Goal: Navigation & Orientation: Find specific page/section

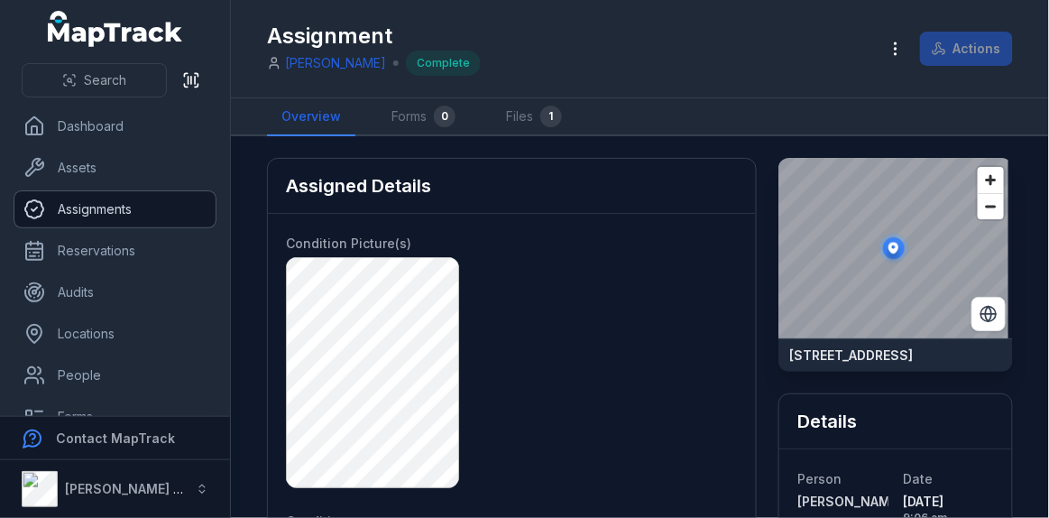
click at [96, 204] on link "Assignments" at bounding box center [114, 209] width 201 height 36
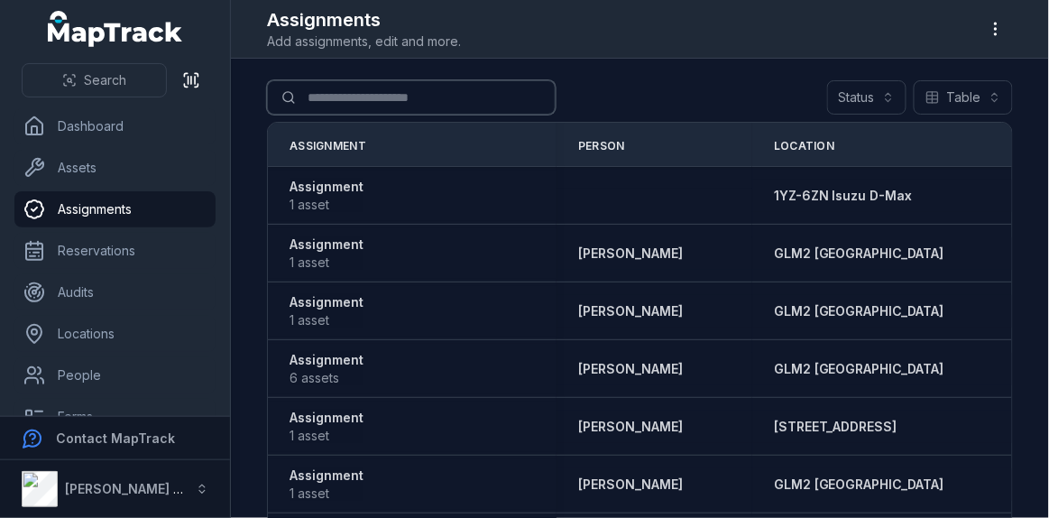
click at [387, 99] on input "Search for assignments" at bounding box center [411, 97] width 289 height 34
type input "**********"
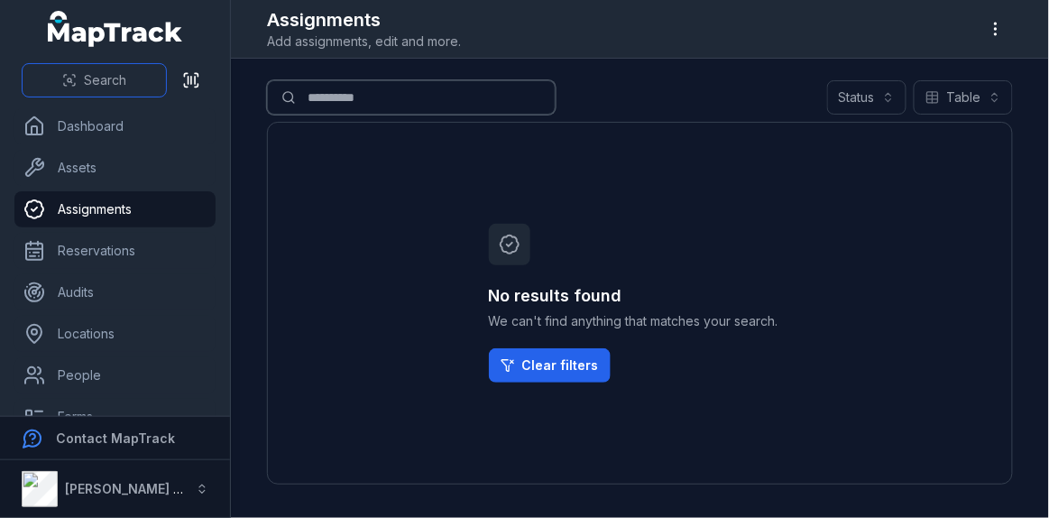
drag, startPoint x: 406, startPoint y: 92, endPoint x: 92, endPoint y: 96, distance: 314.0
click at [92, 96] on div "**********" at bounding box center [524, 259] width 1049 height 518
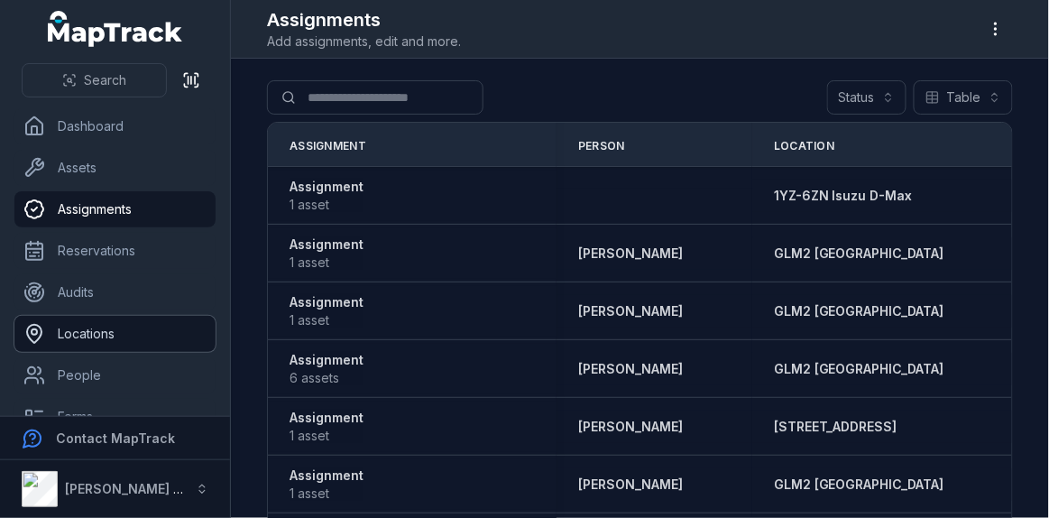
click at [134, 337] on link "Locations" at bounding box center [114, 334] width 201 height 36
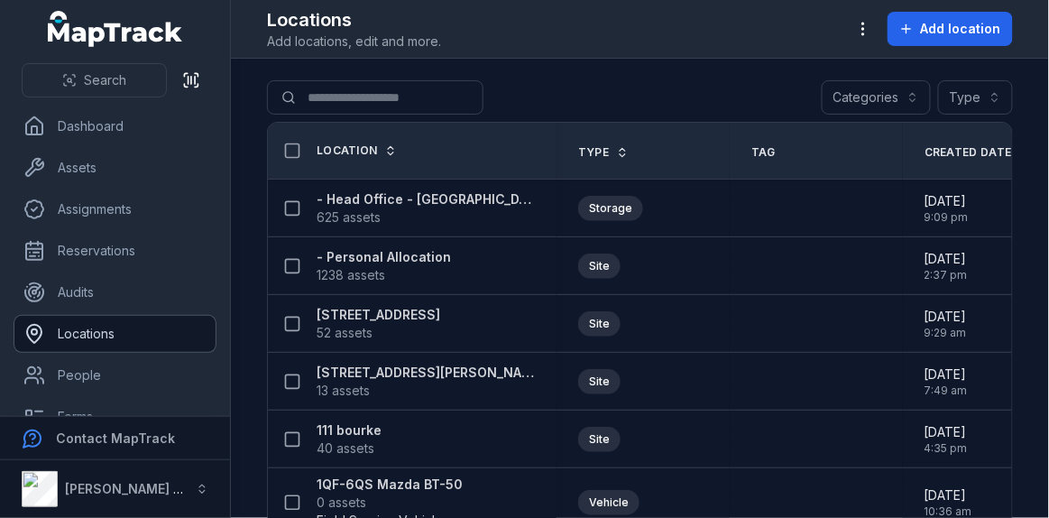
click at [134, 337] on link "Locations" at bounding box center [114, 334] width 201 height 36
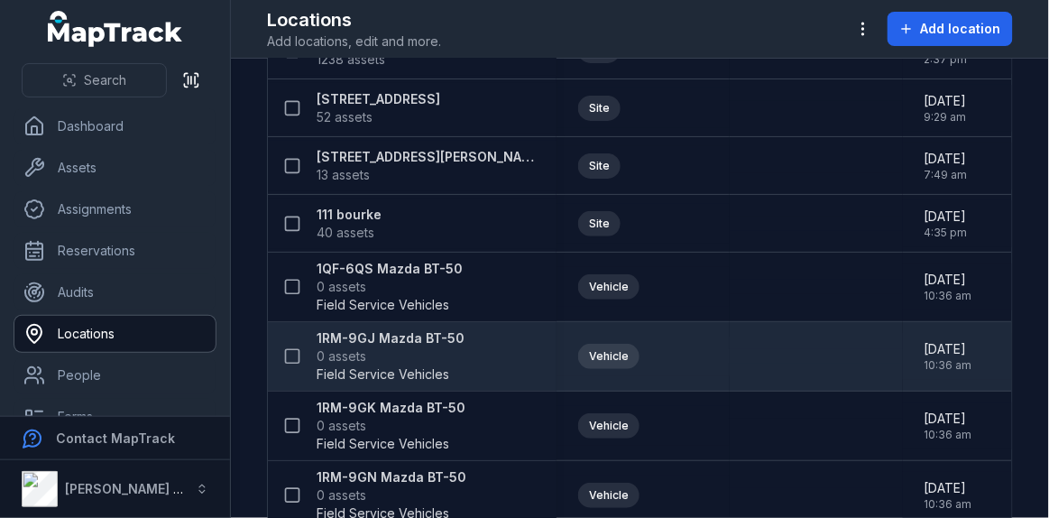
scroll to position [216, 0]
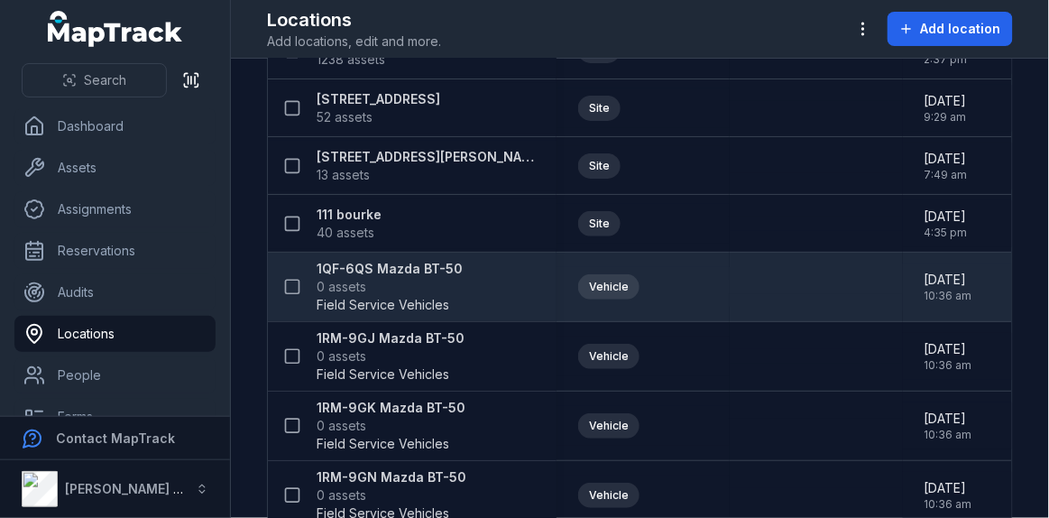
click at [405, 269] on strong "1QF-6QS Mazda BT-50" at bounding box center [390, 269] width 146 height 18
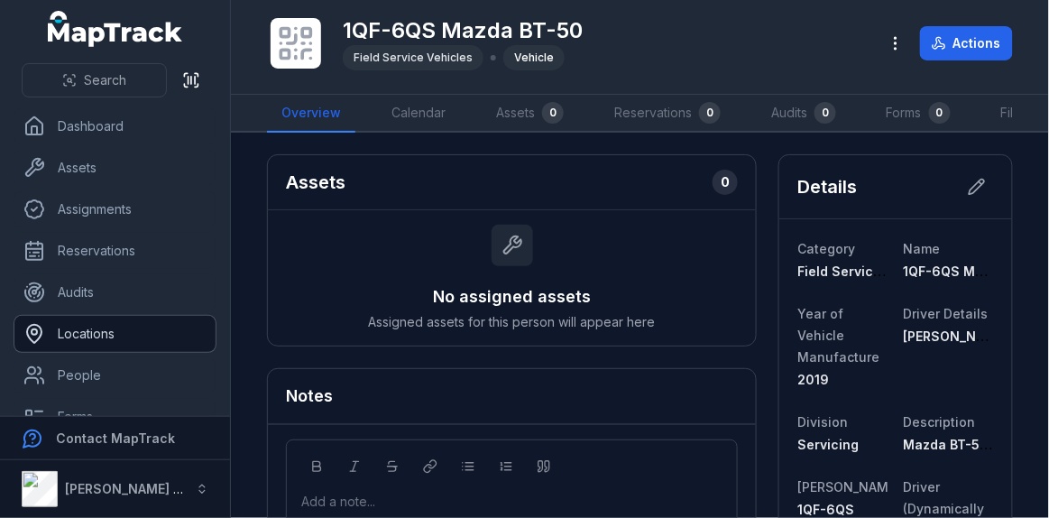
click at [90, 333] on link "Locations" at bounding box center [114, 334] width 201 height 36
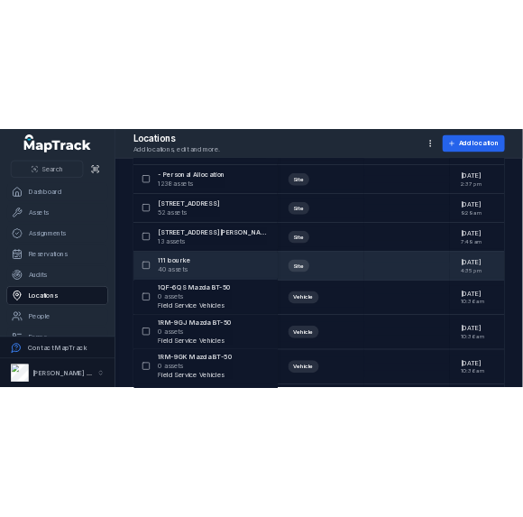
scroll to position [165, 0]
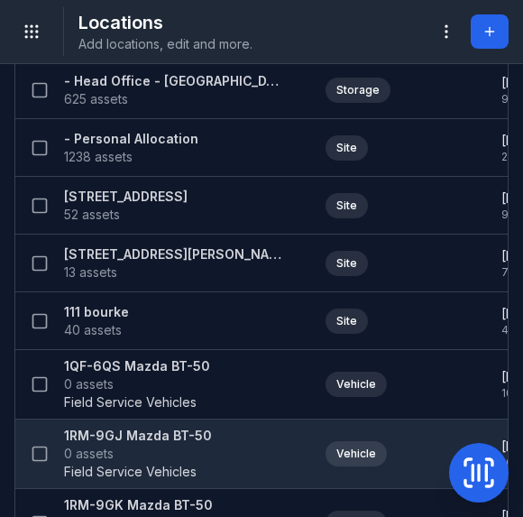
click at [125, 427] on strong "1RM-9GJ Mazda BT-50" at bounding box center [138, 436] width 148 height 18
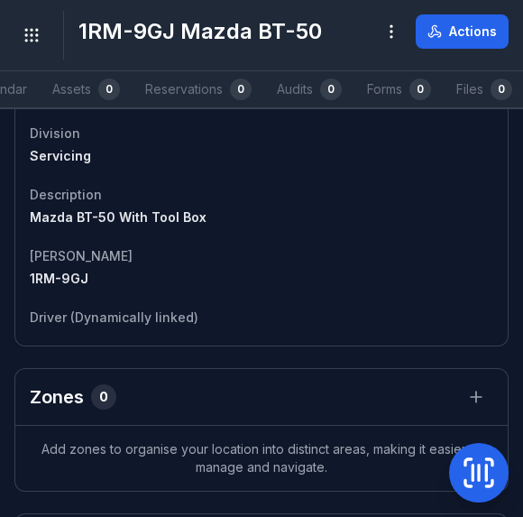
scroll to position [800, 0]
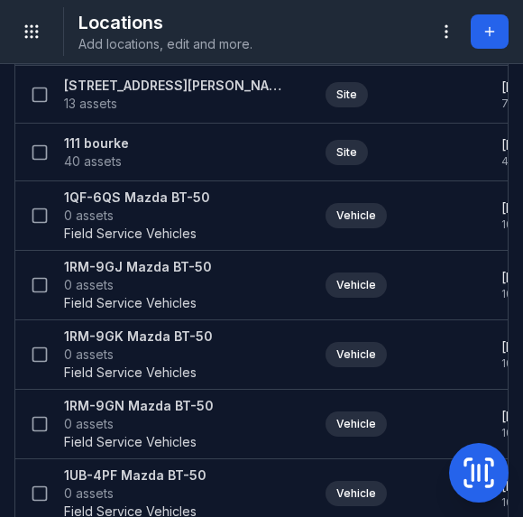
scroll to position [339, 0]
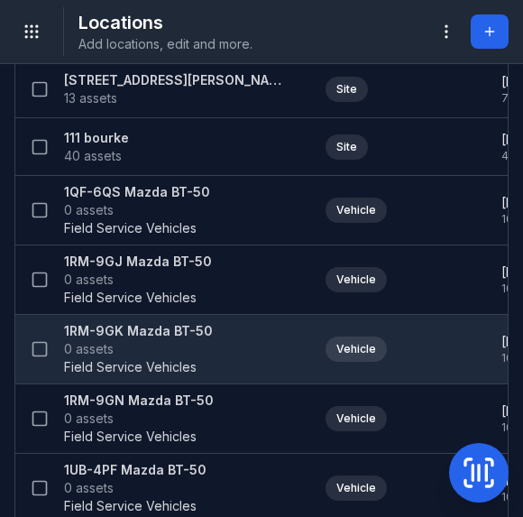
click at [166, 328] on strong "1RM-9GK Mazda BT-50" at bounding box center [138, 331] width 149 height 18
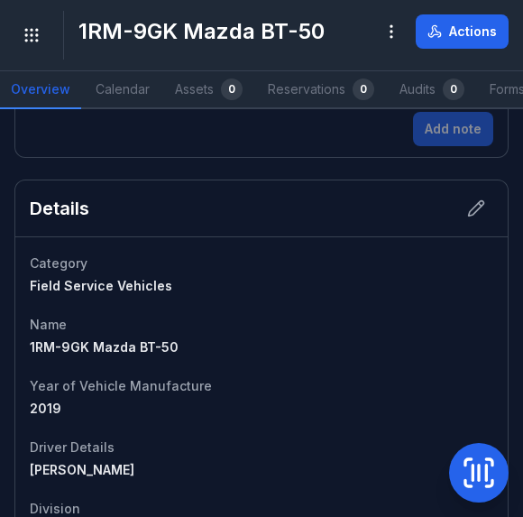
scroll to position [428, 0]
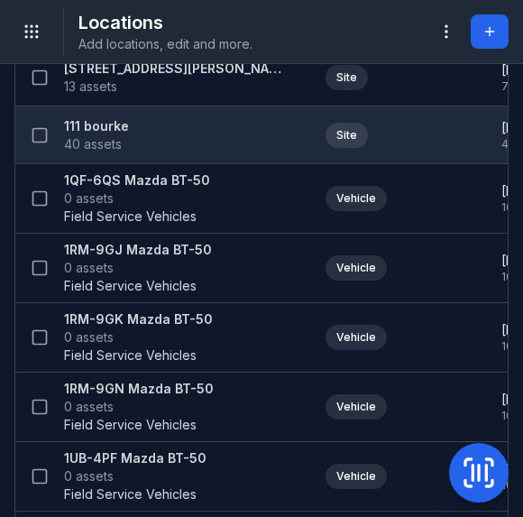
scroll to position [352, 0]
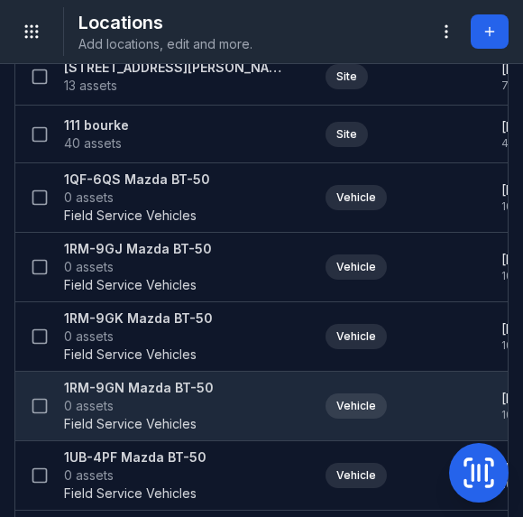
click at [156, 382] on strong "1RM-9GN Mazda BT-50" at bounding box center [139, 388] width 150 height 18
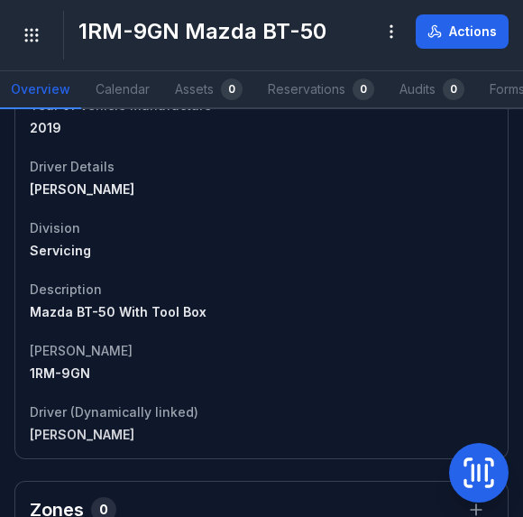
scroll to position [711, 0]
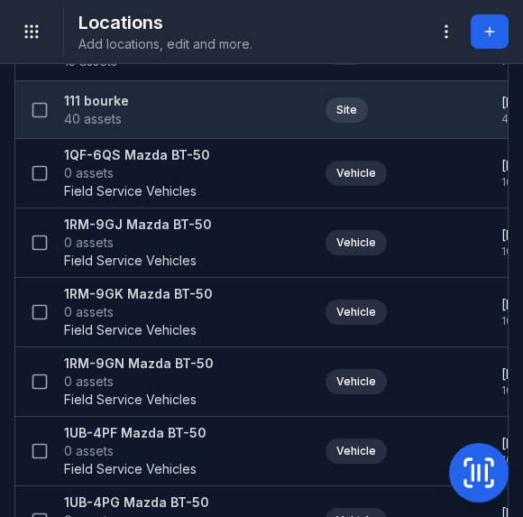
scroll to position [377, 0]
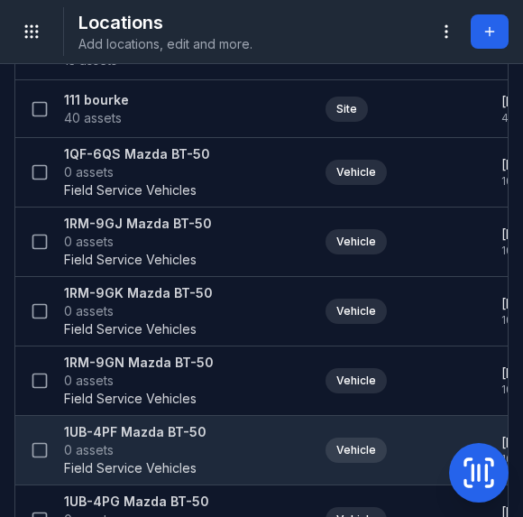
click at [153, 430] on strong "1UB-4PF Mazda BT-50" at bounding box center [135, 432] width 143 height 18
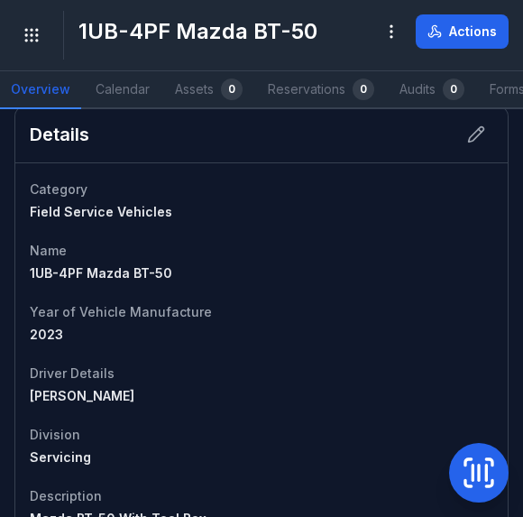
scroll to position [503, 0]
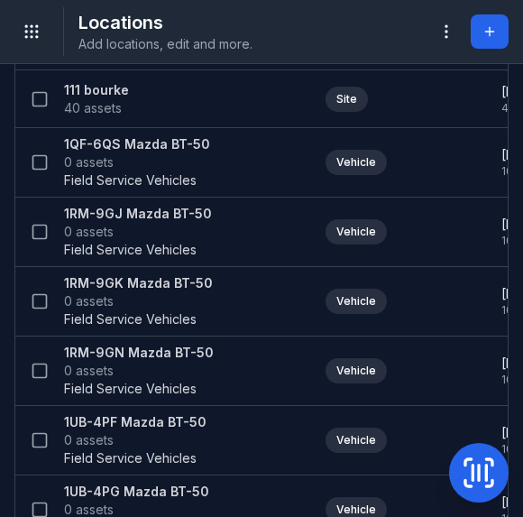
scroll to position [388, 0]
